Goal: Task Accomplishment & Management: Manage account settings

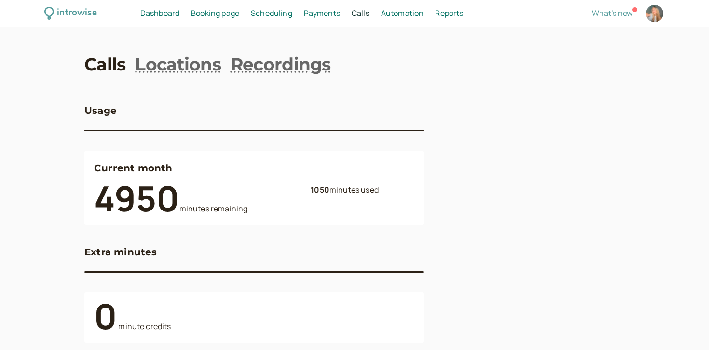
click at [154, 17] on span "Dashboard" at bounding box center [159, 13] width 39 height 11
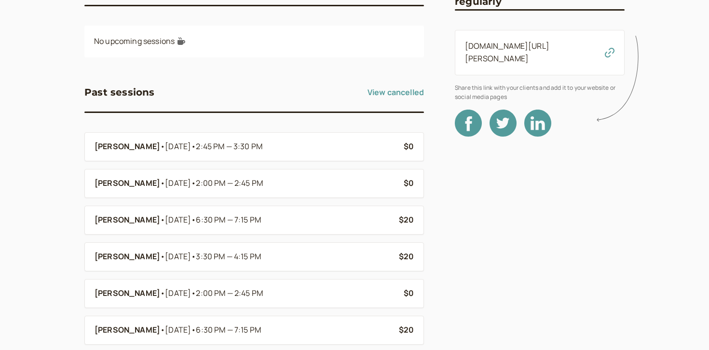
scroll to position [126, 0]
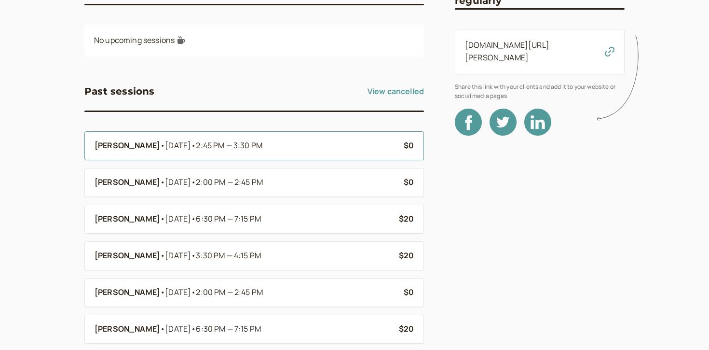
click at [149, 148] on b "Anna Toumazis" at bounding box center [127, 145] width 66 height 13
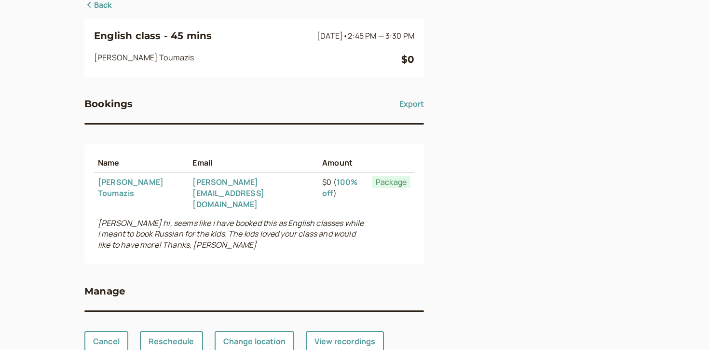
scroll to position [91, 0]
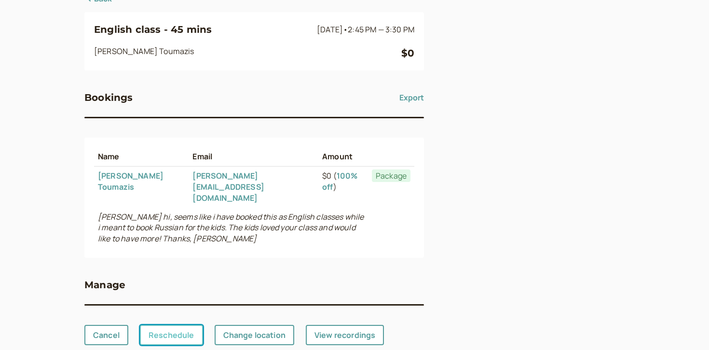
click at [186, 324] on link "Reschedule" at bounding box center [171, 334] width 63 height 20
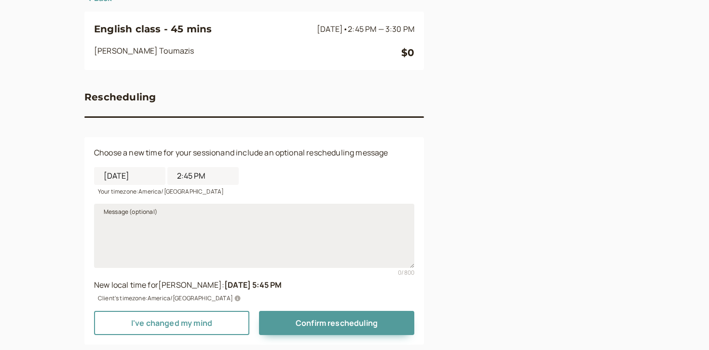
scroll to position [108, 0]
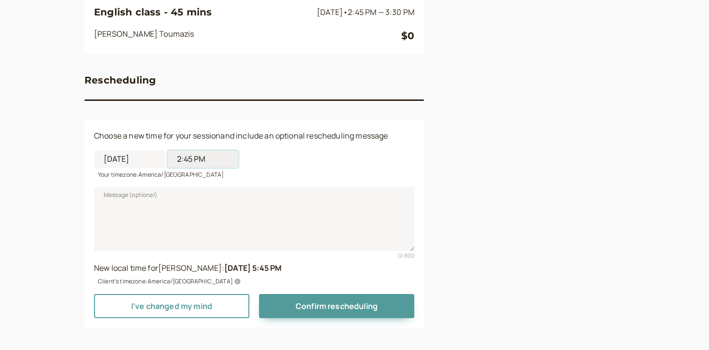
click at [202, 162] on input "2:45 PM" at bounding box center [202, 159] width 71 height 18
click at [263, 116] on div "Rescheduling Choose a new time for your session and include an optional resched…" at bounding box center [253, 199] width 339 height 255
click at [212, 154] on input "2:45 PM" at bounding box center [202, 159] width 71 height 18
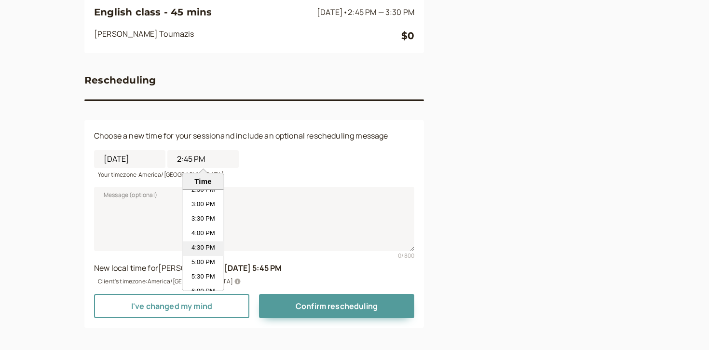
click at [202, 247] on li "4:30 PM" at bounding box center [203, 248] width 41 height 14
type input "4:30 PM"
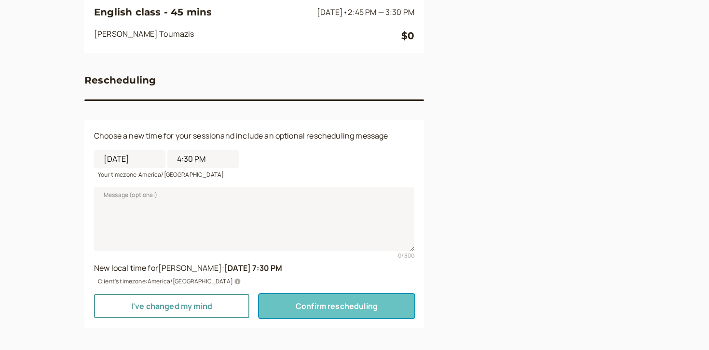
click at [304, 304] on span "Confirm rescheduling" at bounding box center [337, 305] width 82 height 11
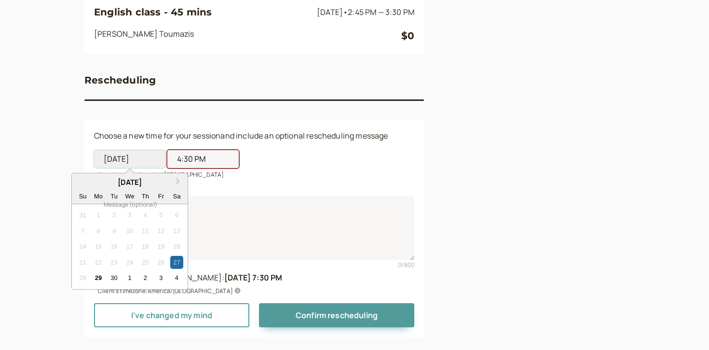
click at [121, 156] on input "09/27/2025" at bounding box center [129, 159] width 71 height 18
drag, startPoint x: 96, startPoint y: 279, endPoint x: 113, endPoint y: 281, distance: 17.0
click at [113, 281] on div "28 29 30 1 2 3 4" at bounding box center [129, 277] width 109 height 15
click at [112, 281] on div "30" at bounding box center [114, 277] width 13 height 13
type input "09/30/2025"
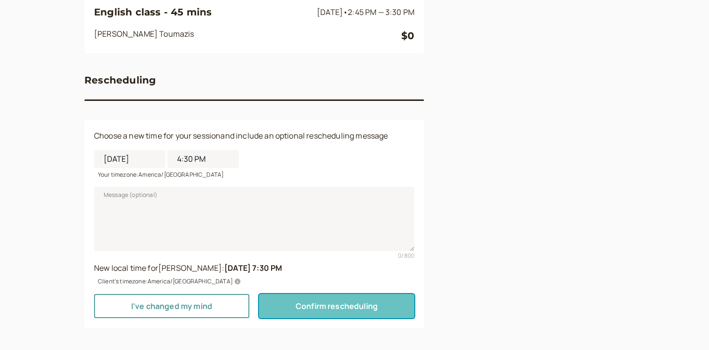
click at [302, 299] on button "Confirm rescheduling" at bounding box center [336, 306] width 155 height 24
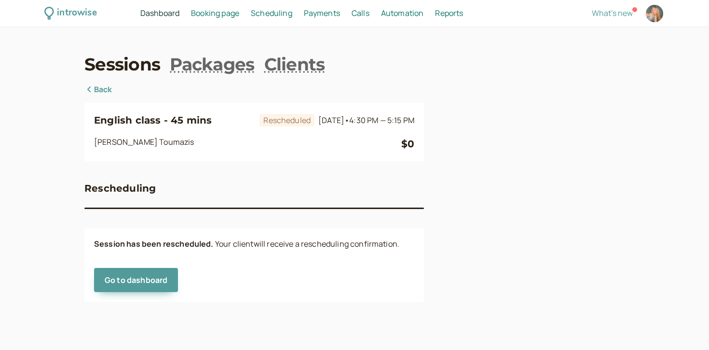
scroll to position [0, 0]
click at [92, 81] on div "Sessions Packages Clients Back English class - 45 mins Rescheduled Tomorrow • 4…" at bounding box center [354, 176] width 540 height 249
click at [92, 86] on icon at bounding box center [89, 89] width 10 height 8
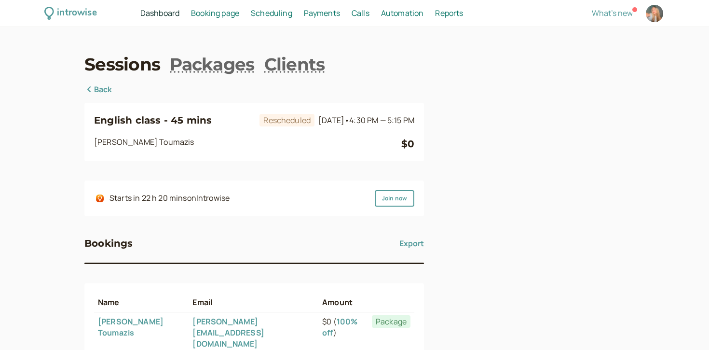
click at [100, 87] on link "Back" at bounding box center [98, 89] width 28 height 13
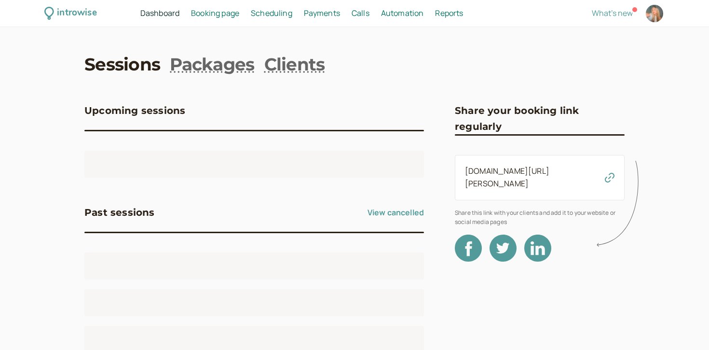
scroll to position [57, 0]
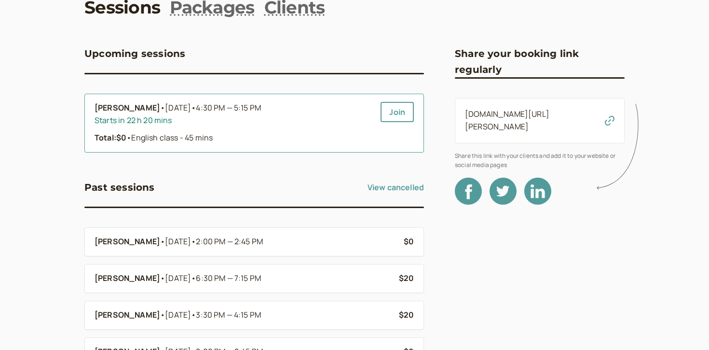
click at [129, 103] on b "Anna Toumazis" at bounding box center [127, 108] width 66 height 13
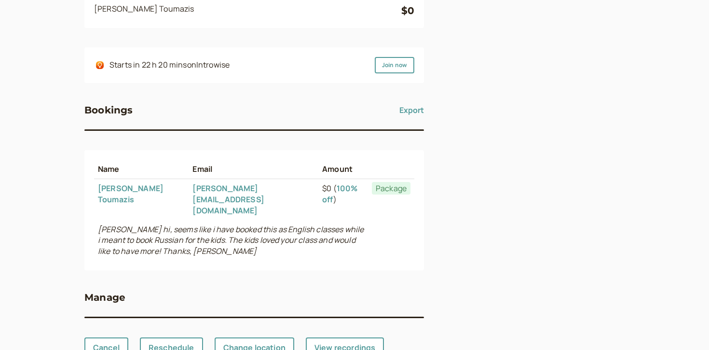
scroll to position [146, 0]
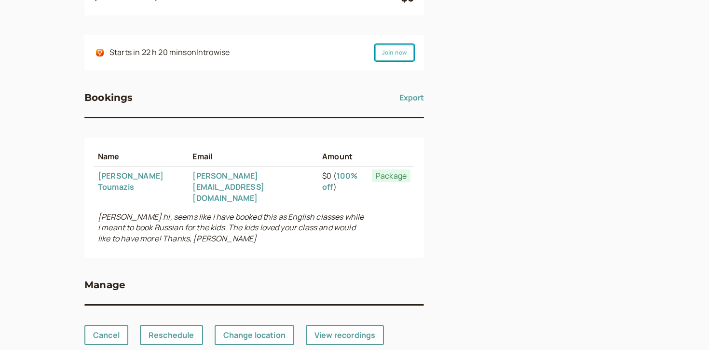
click at [380, 48] on link "Join now" at bounding box center [395, 52] width 40 height 16
click at [495, 349] on div "introwise Dashboard Dashboard Booking page Booking Scheduling Scheduling Paymen…" at bounding box center [354, 112] width 709 height 517
